Goal: Task Accomplishment & Management: Manage account settings

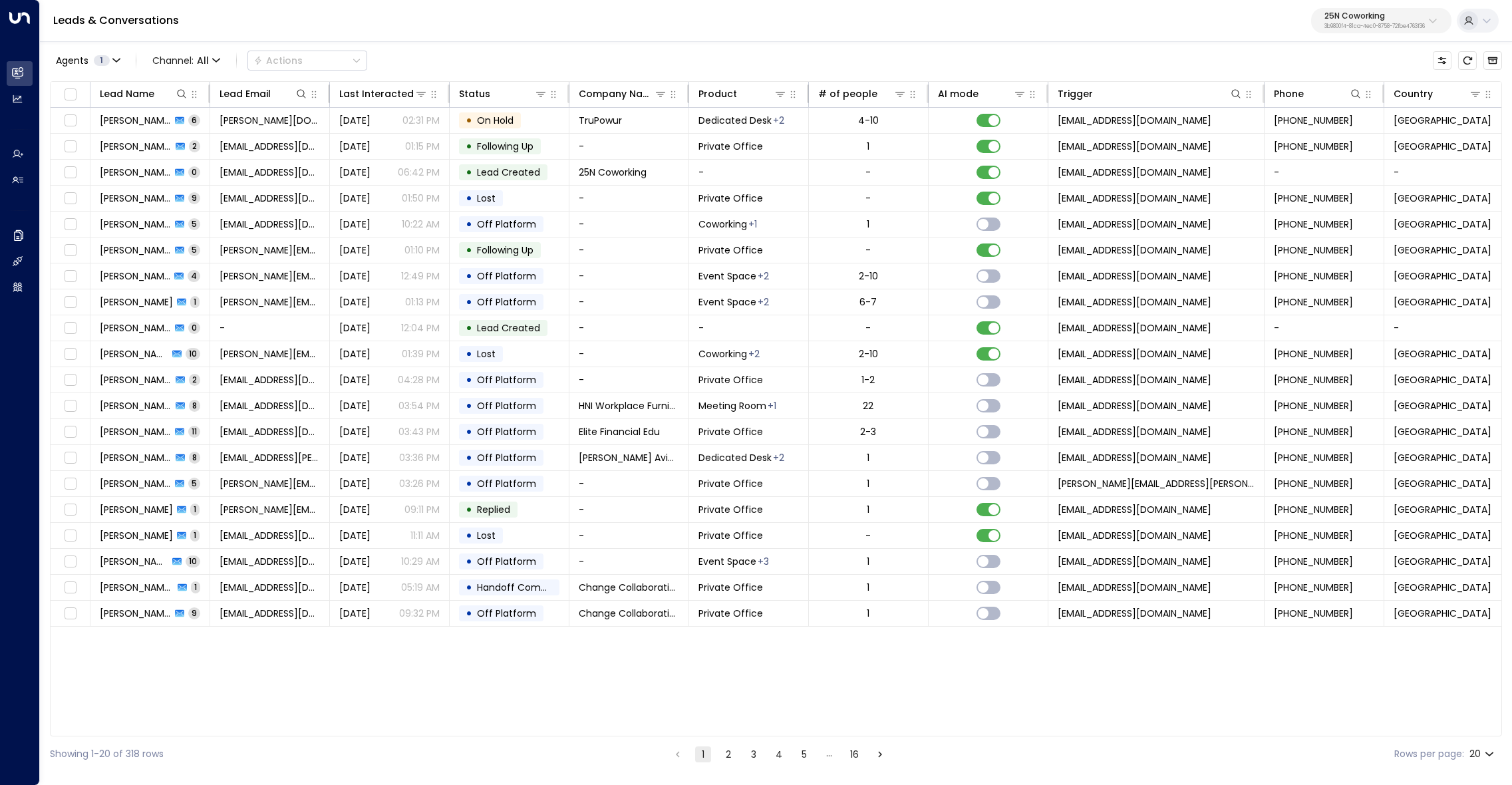
click at [1368, 16] on p "25N Coworking" at bounding box center [1375, 16] width 101 height 8
type input "*********"
click at [1354, 108] on span "ID: bc340fee-f559-48fc-84eb-70f3f6817ad8" at bounding box center [1338, 112] width 179 height 12
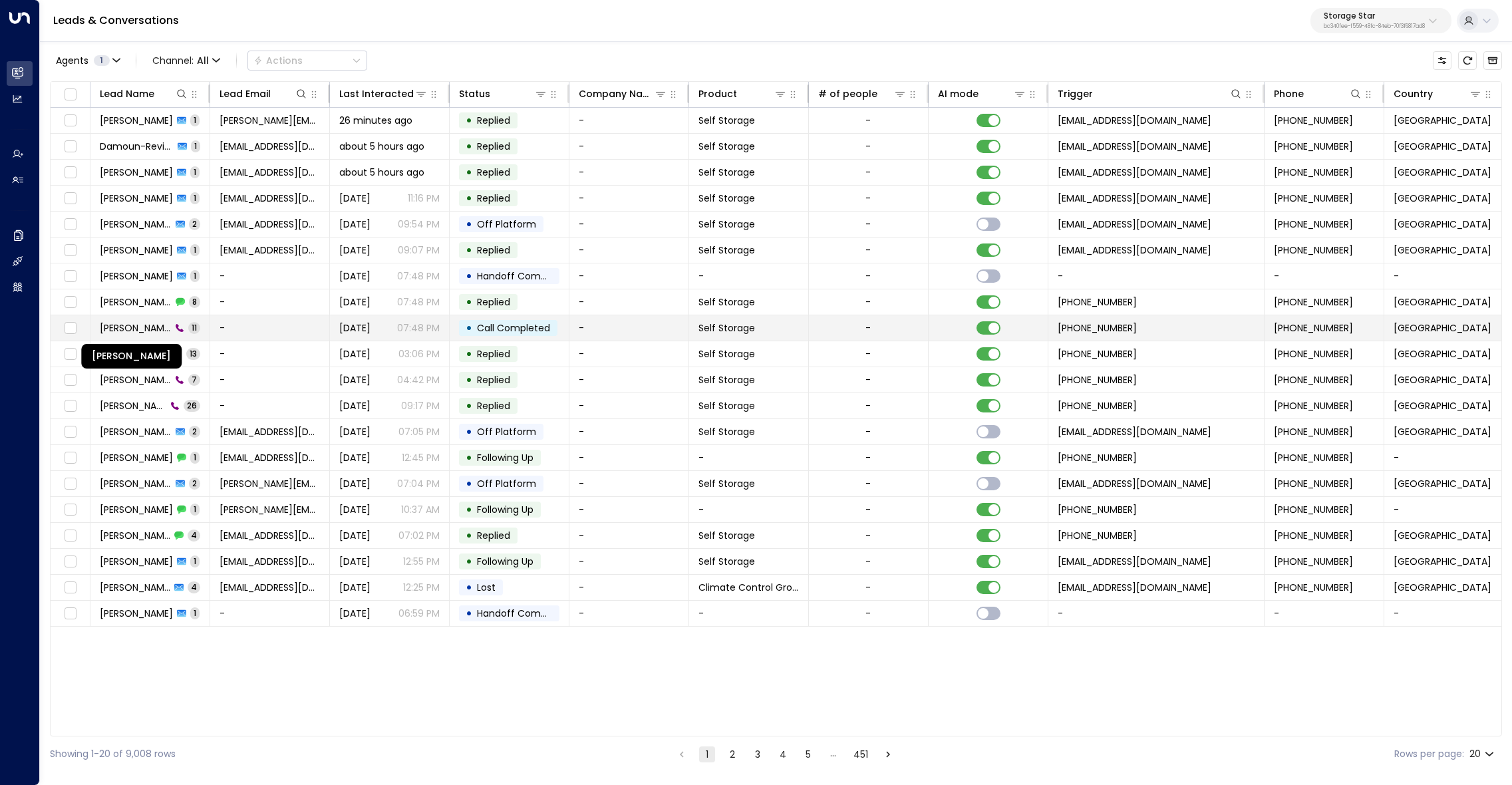
click at [137, 323] on span "Heather Castagno" at bounding box center [135, 328] width 71 height 13
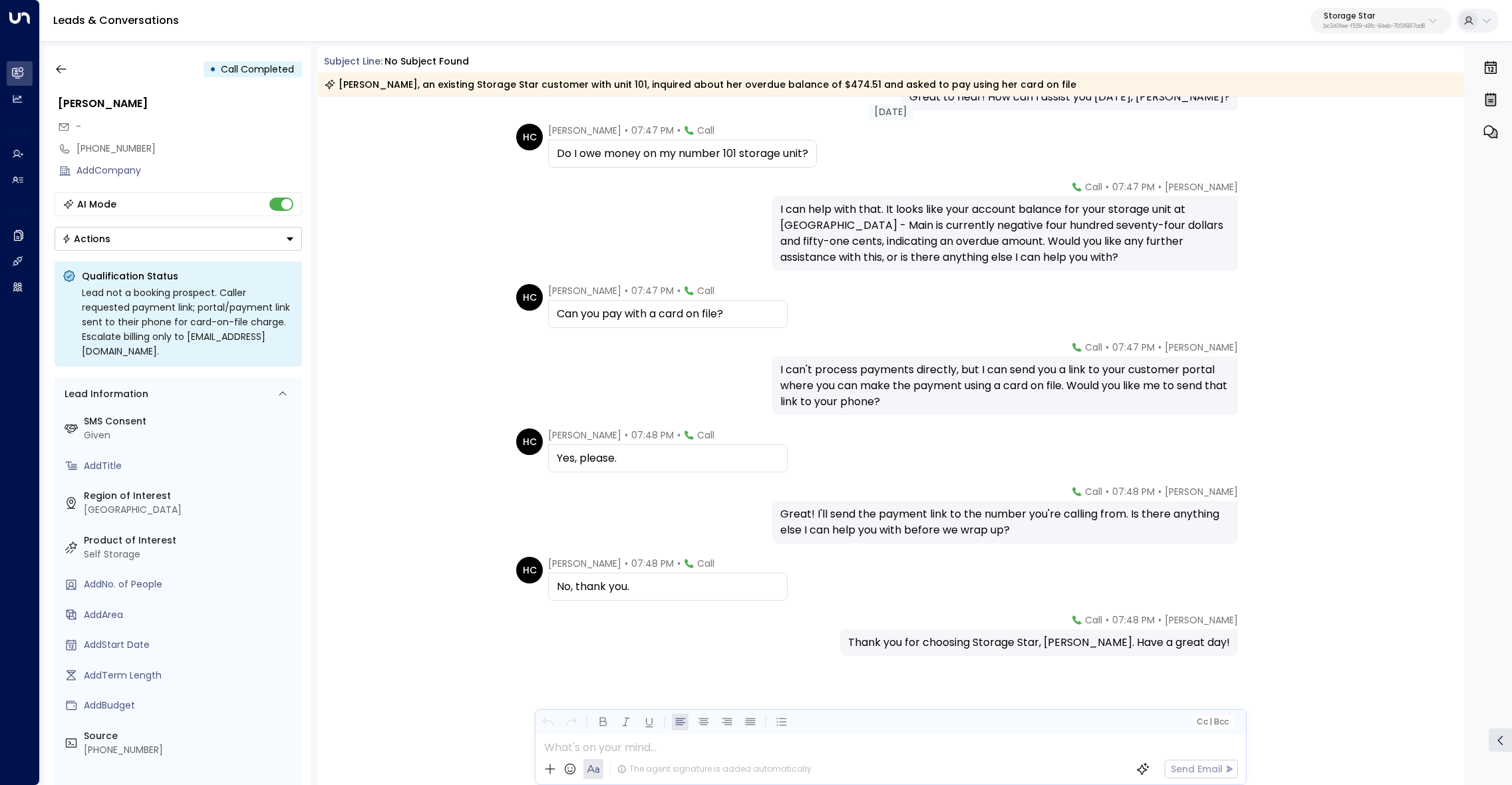
scroll to position [219, 0]
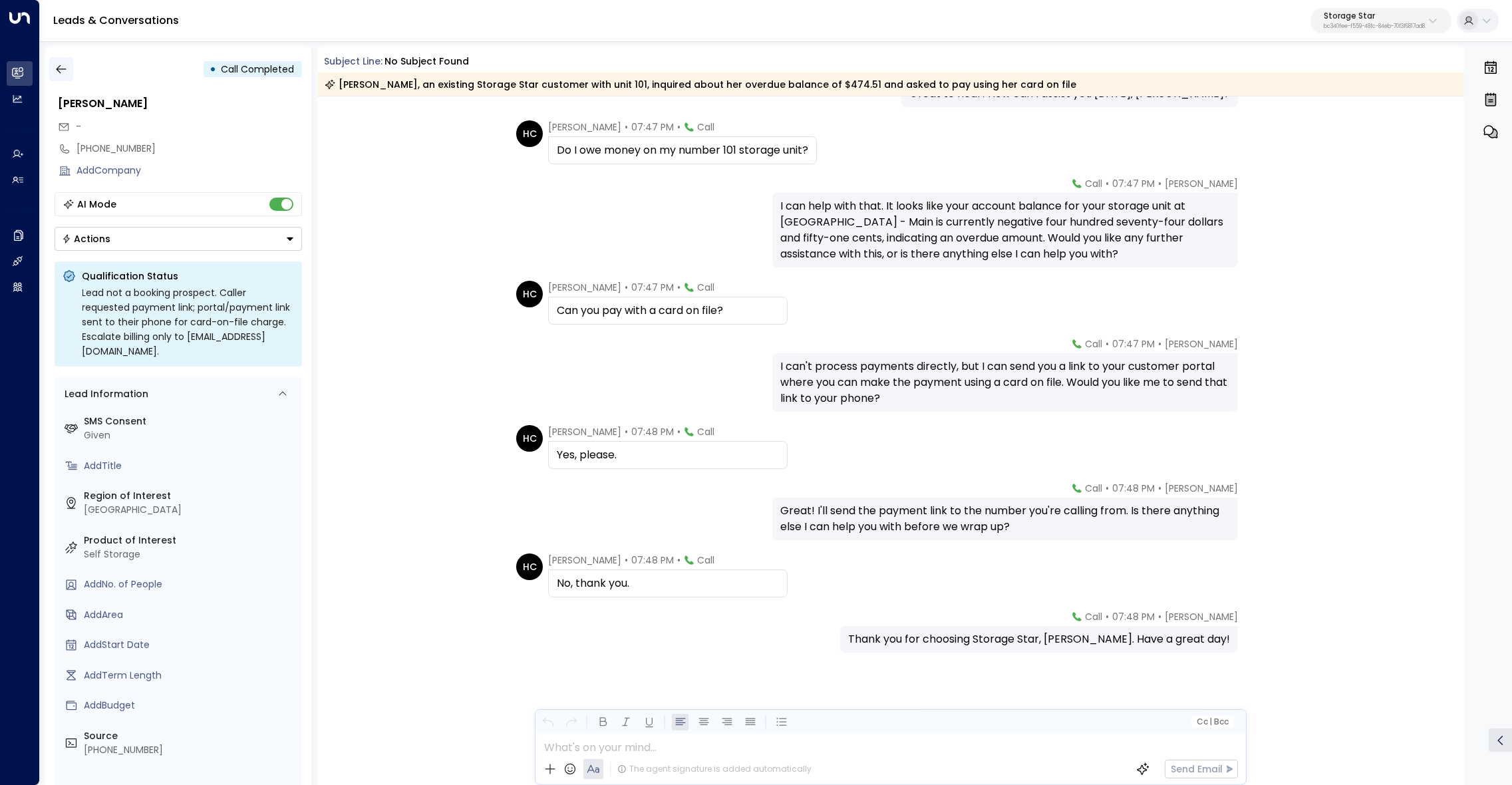
click at [61, 69] on icon "button" at bounding box center [61, 69] width 10 height 9
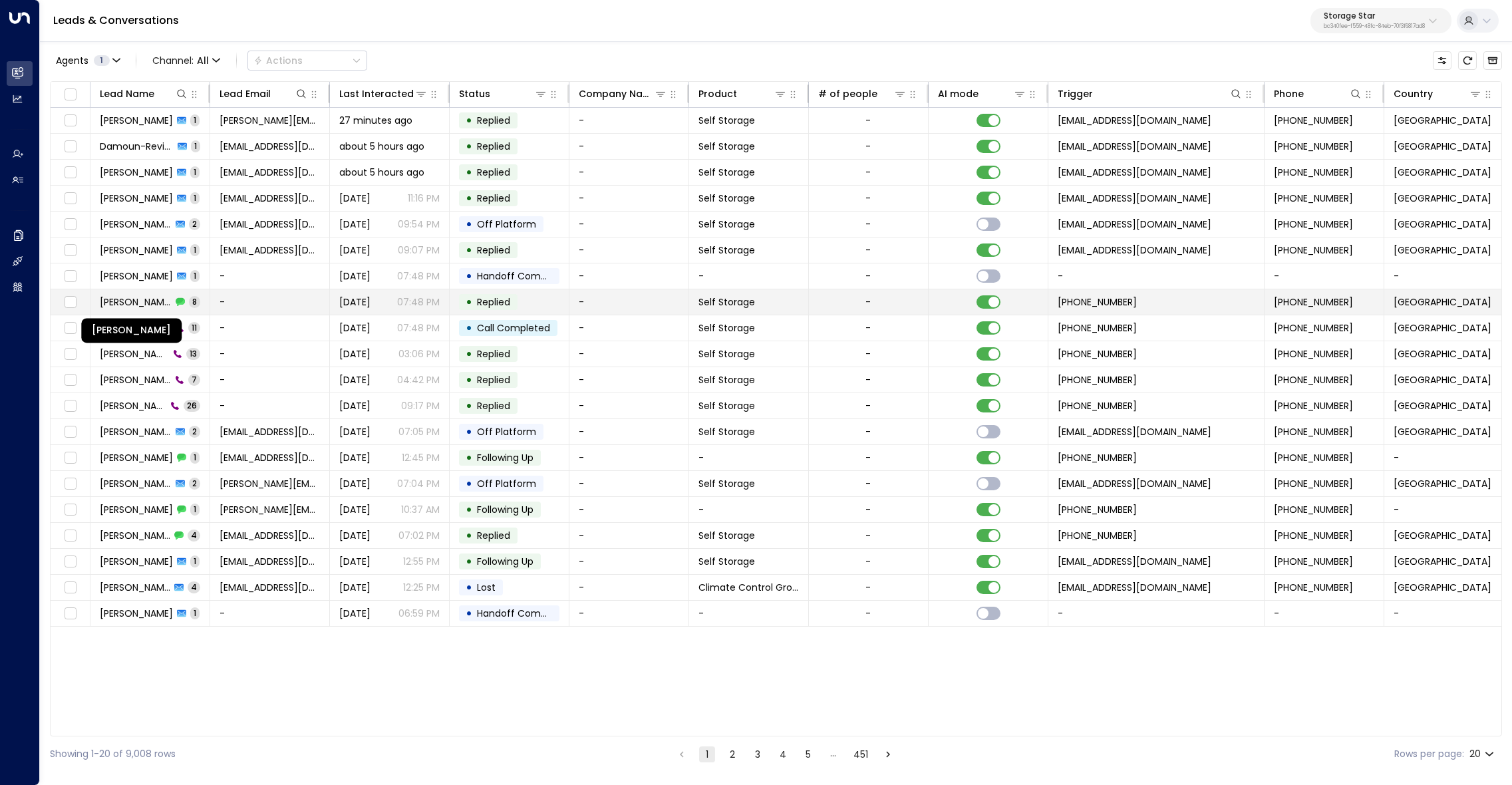
click at [142, 301] on span "Heather Castagno" at bounding box center [136, 302] width 72 height 13
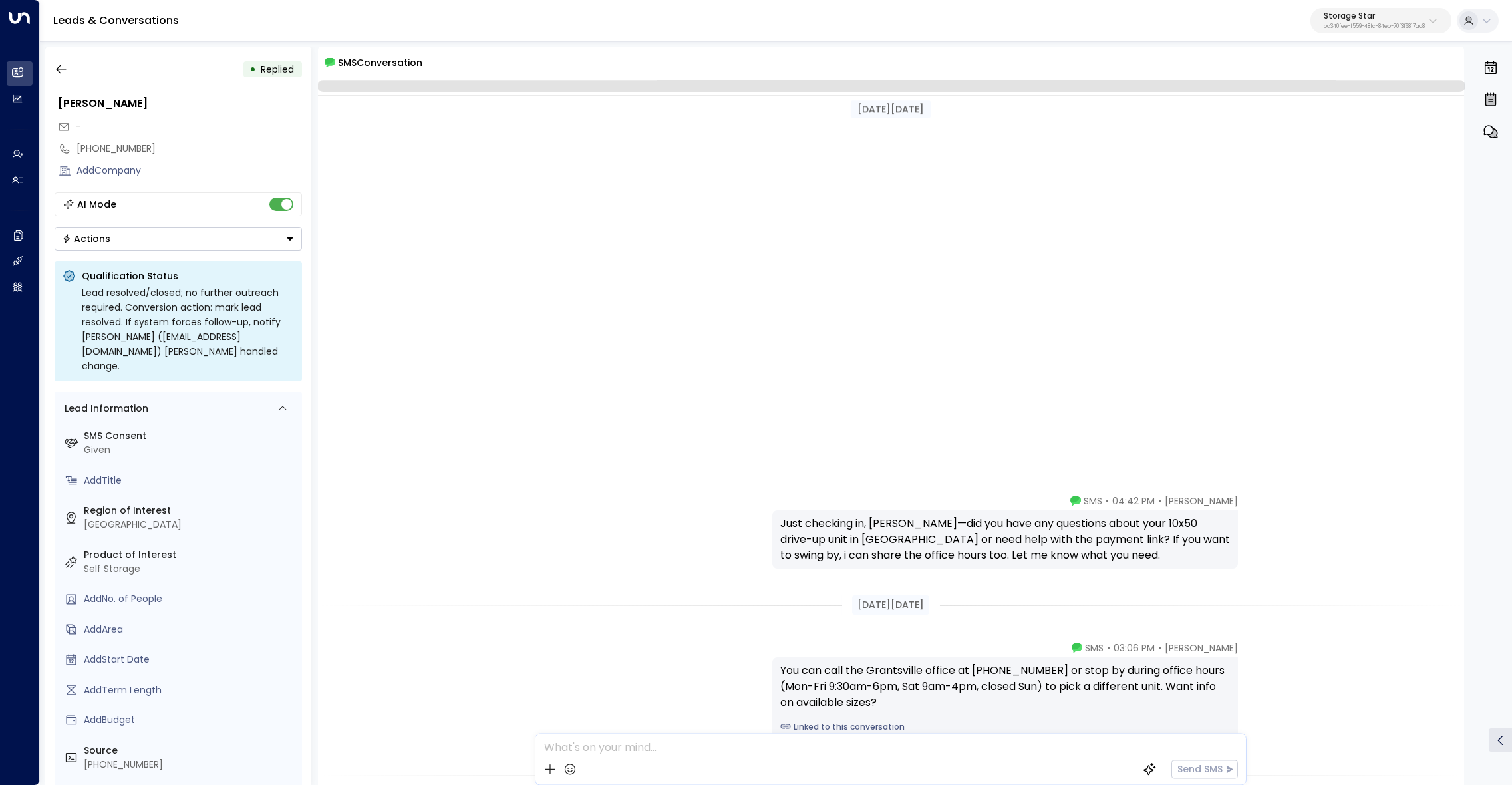
scroll to position [531, 0]
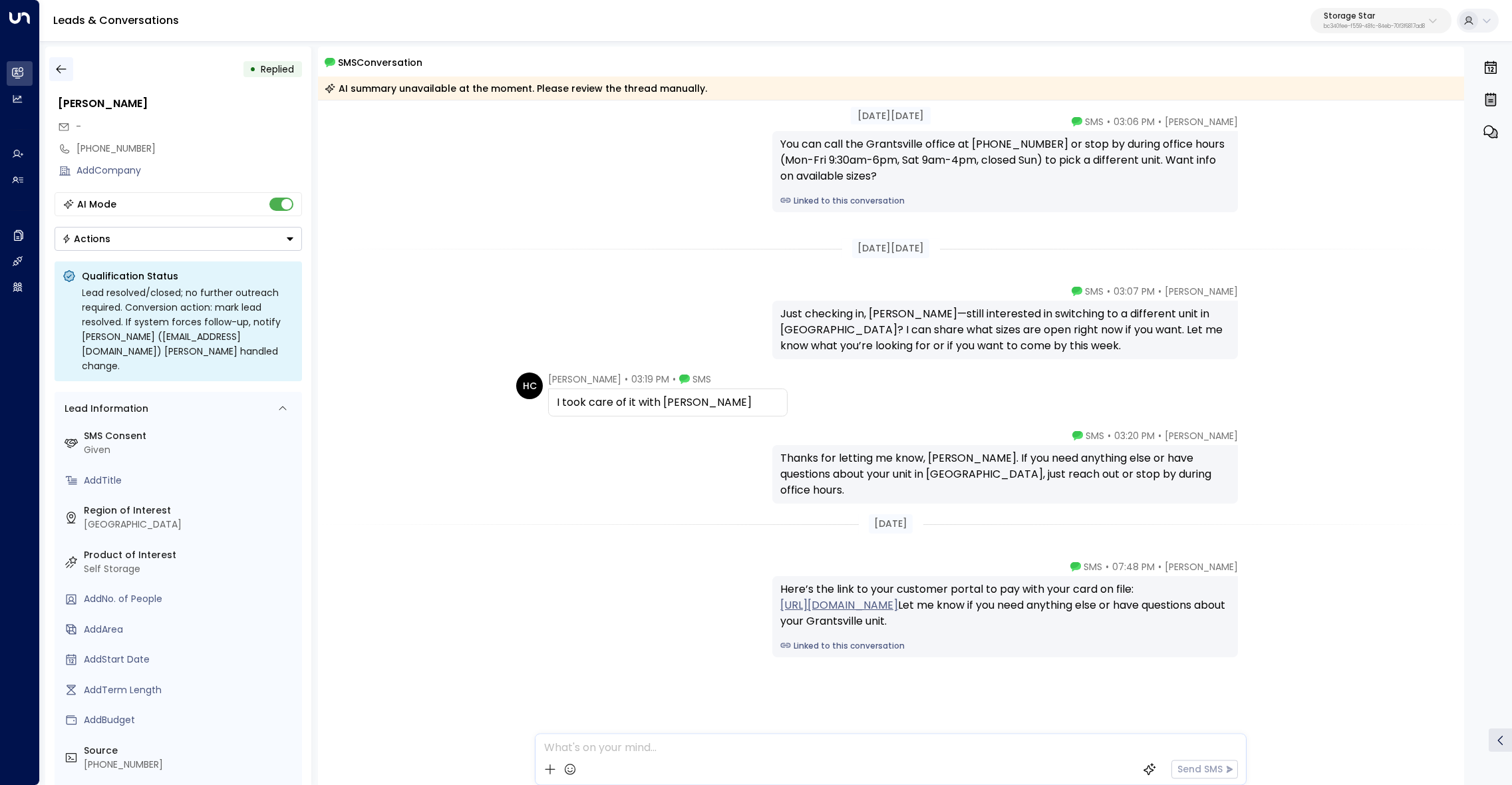
click at [55, 70] on icon "button" at bounding box center [61, 69] width 13 height 13
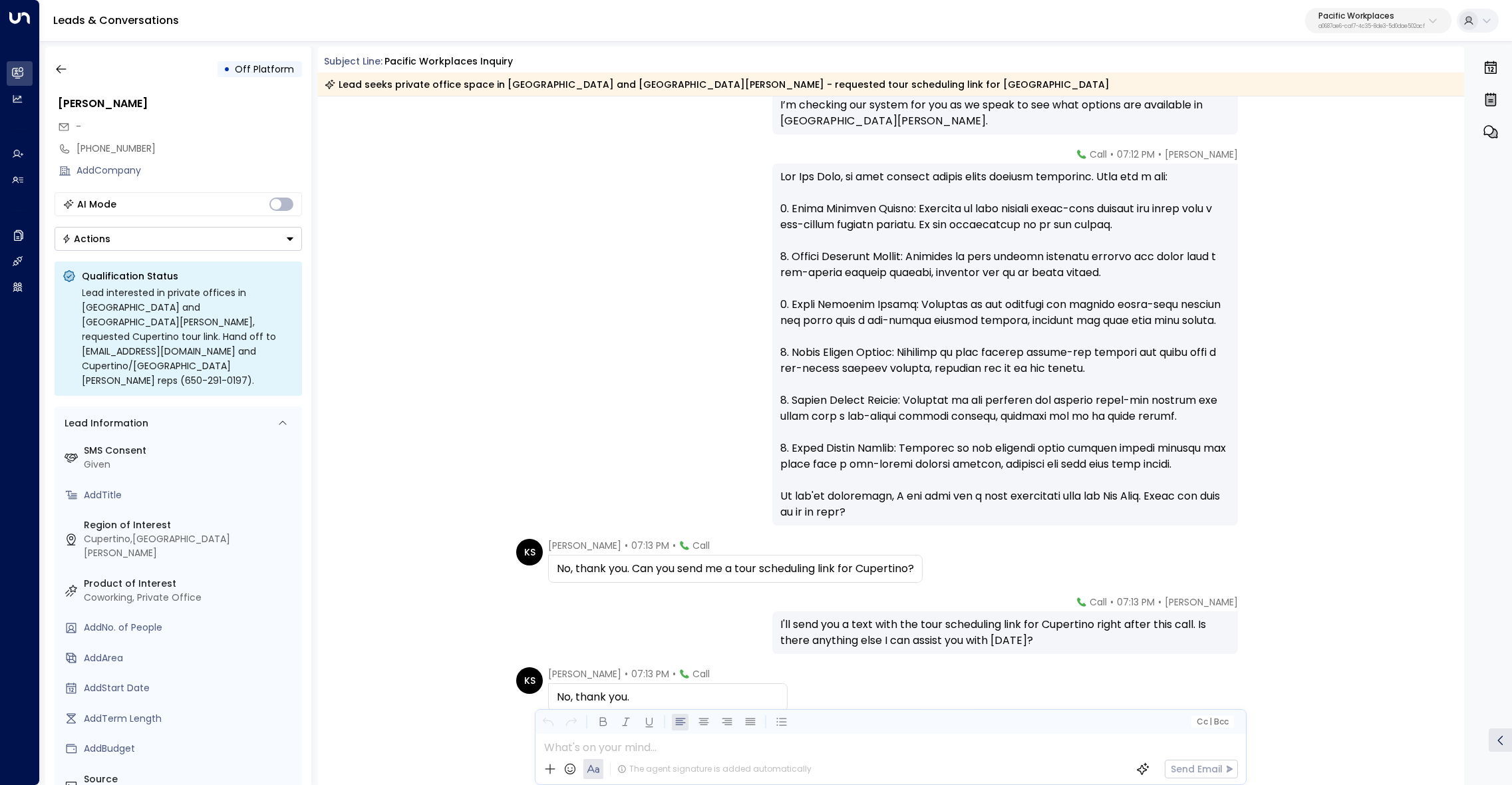
scroll to position [829, 0]
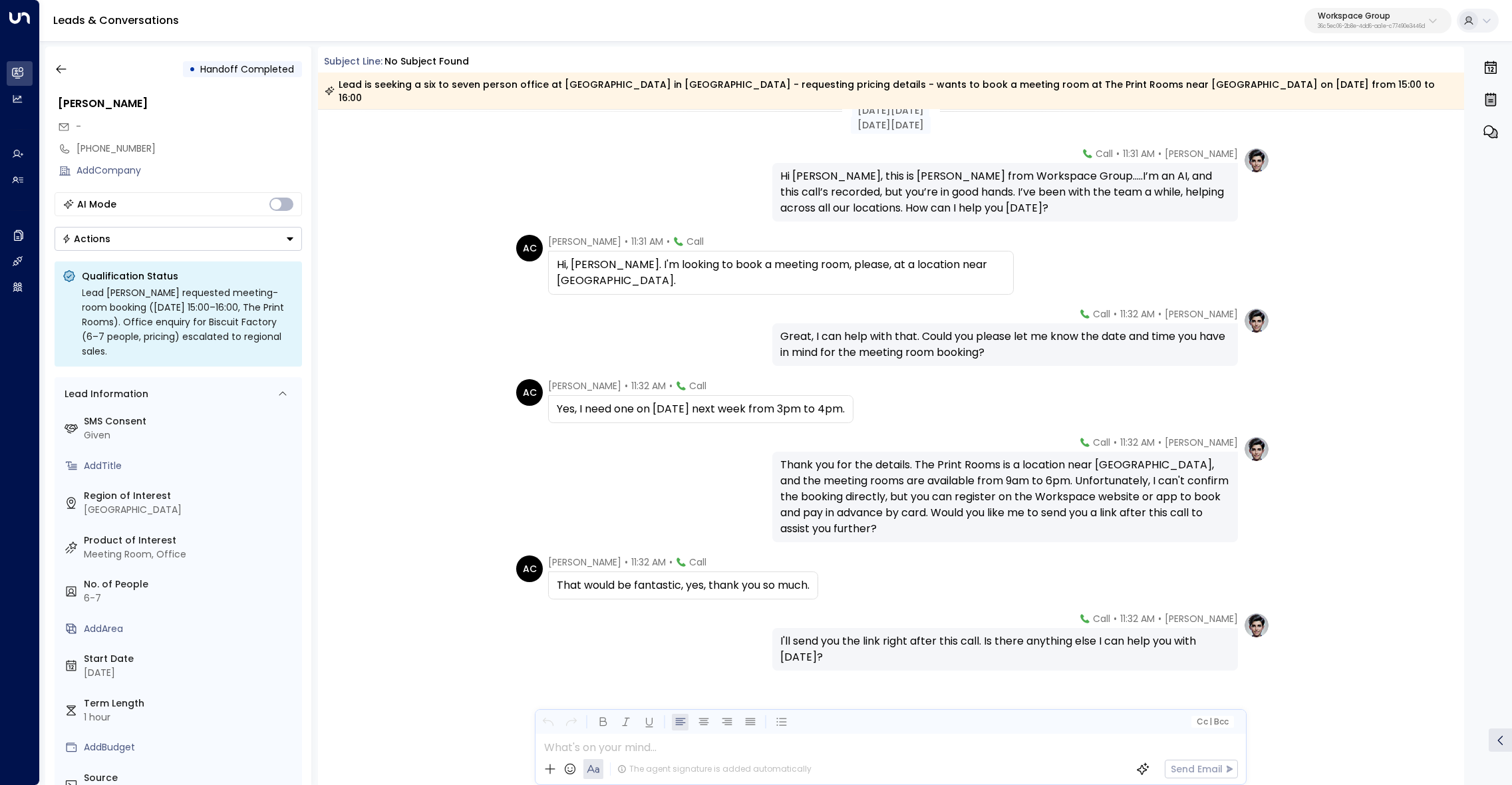
scroll to position [27, 0]
